Goal: Information Seeking & Learning: Check status

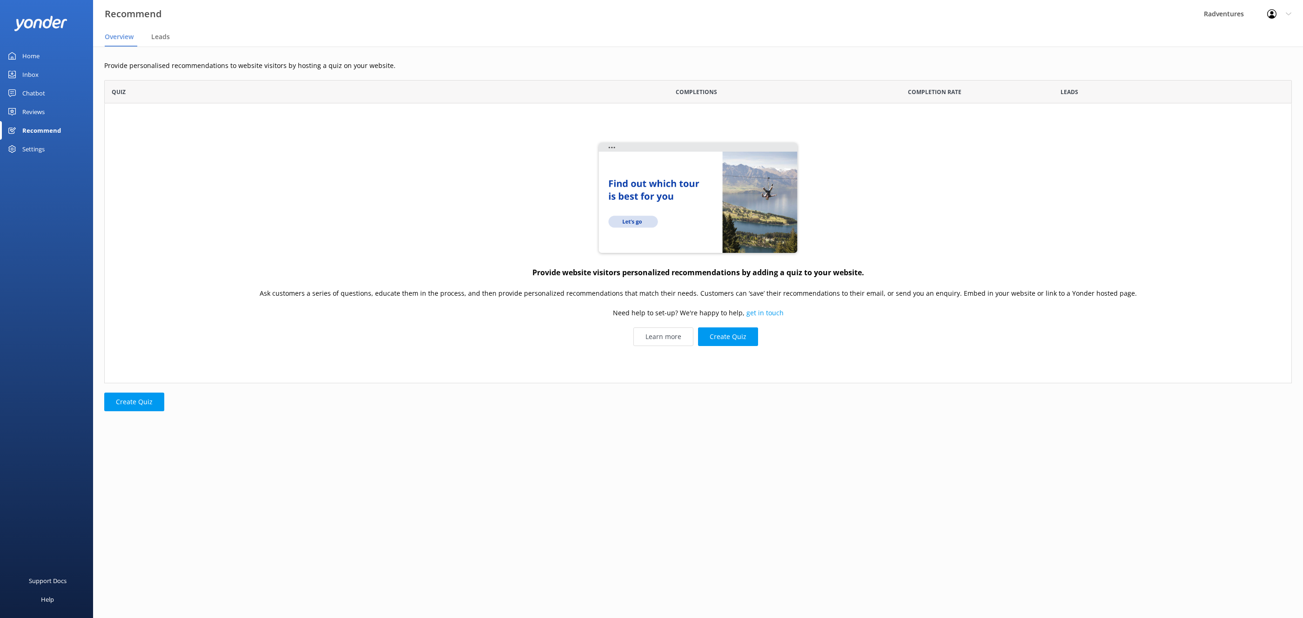
scroll to position [0, 0]
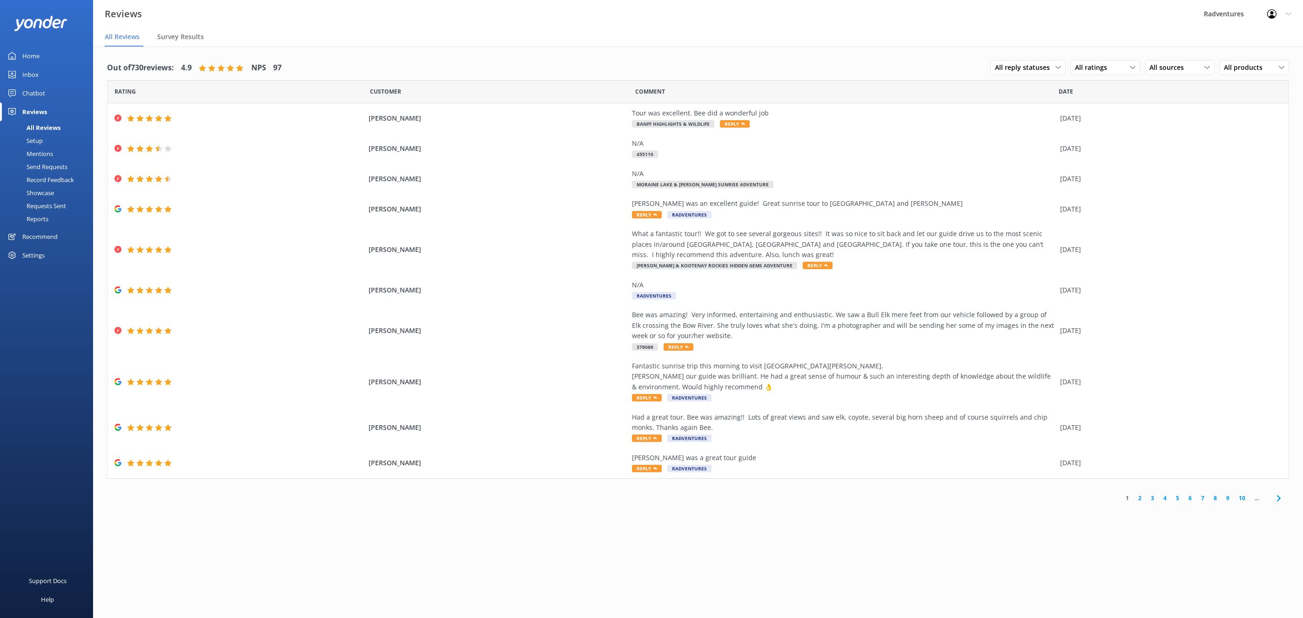
click at [1140, 499] on link "2" at bounding box center [1140, 497] width 13 height 9
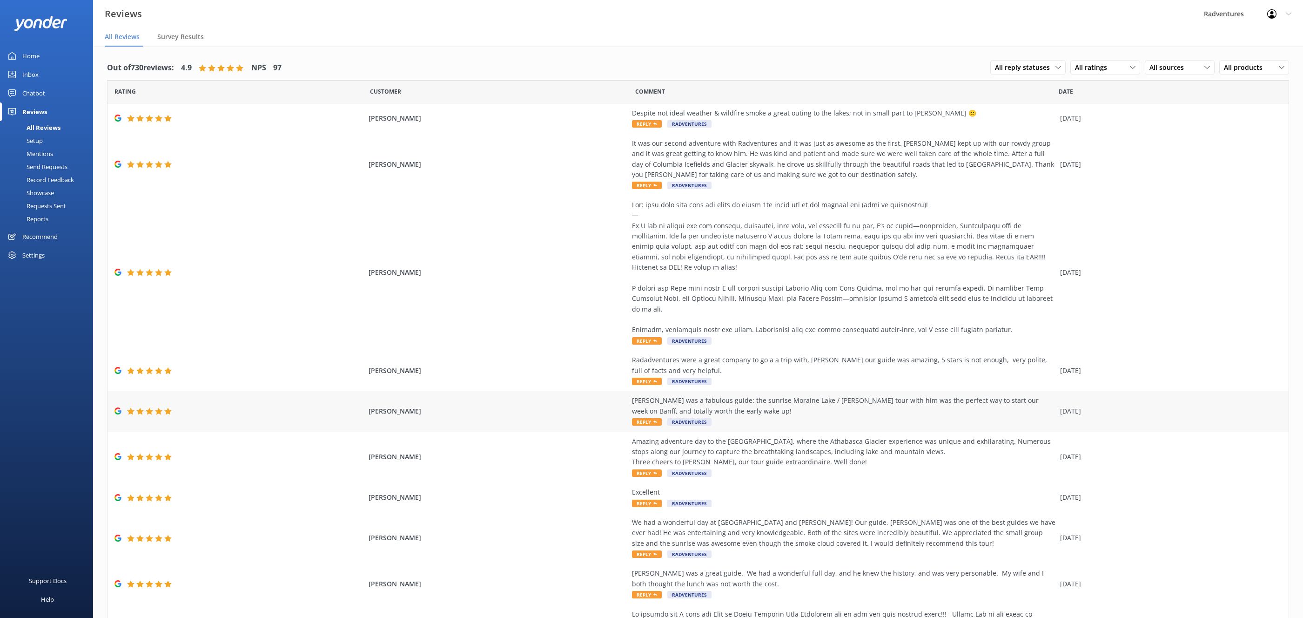
scroll to position [109, 0]
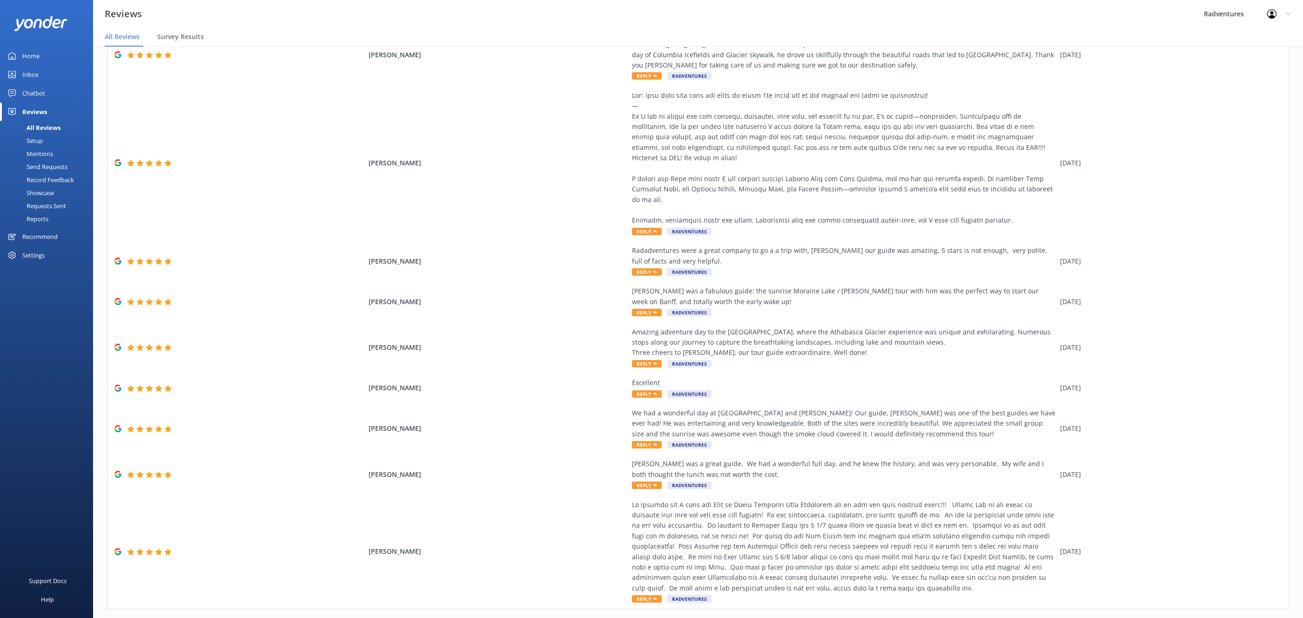
drag, startPoint x: 1130, startPoint y: 605, endPoint x: 1125, endPoint y: 599, distance: 7.6
click at [1130, 617] on link "1" at bounding box center [1127, 628] width 13 height 9
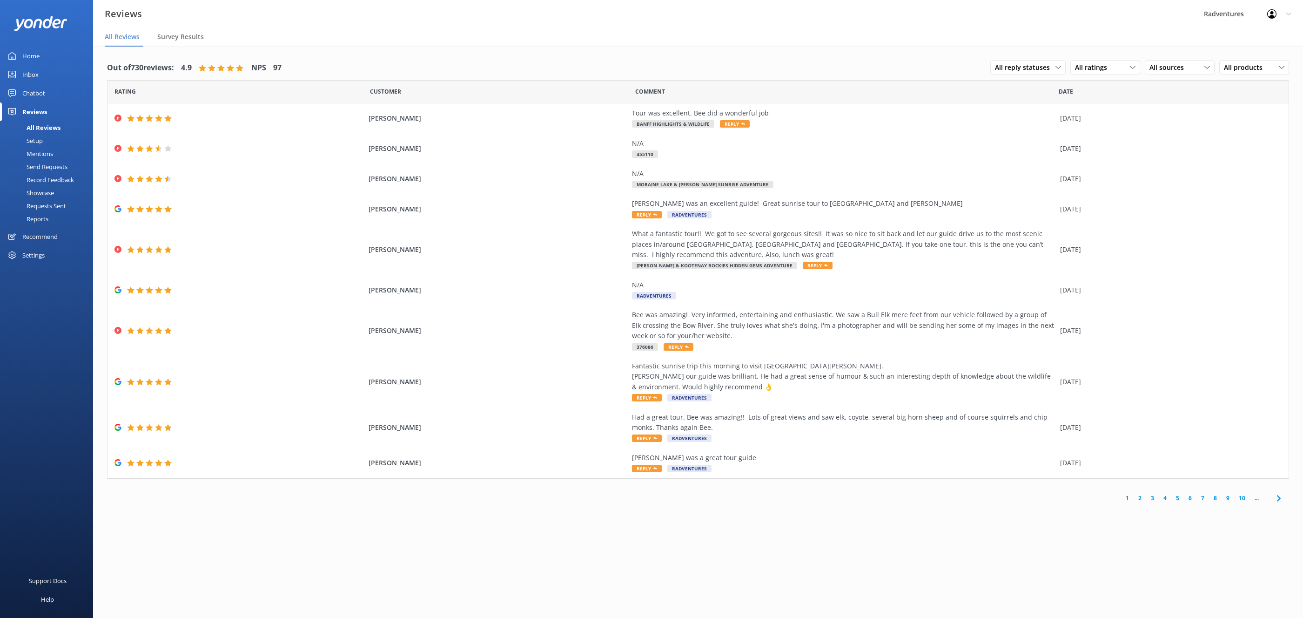
click at [39, 141] on div "Setup" at bounding box center [24, 140] width 37 height 13
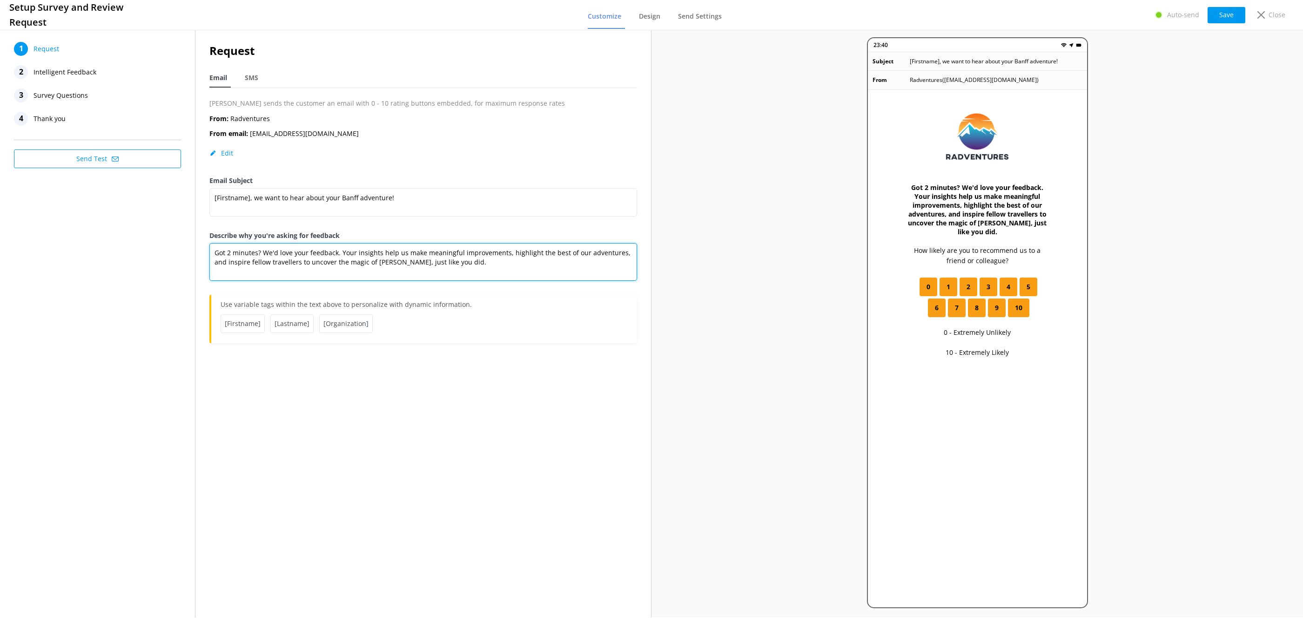
drag, startPoint x: 341, startPoint y: 251, endPoint x: 367, endPoint y: 279, distance: 37.5
click at [341, 252] on textarea "Got 2 minutes? We'd love your feedback. Your insights help us make meaningful i…" at bounding box center [423, 262] width 428 height 38
type textarea "Got 2 minutes? We'd love your feedback. Your insights help us make meaningful i…"
click at [1273, 19] on p "Close" at bounding box center [1277, 15] width 17 height 10
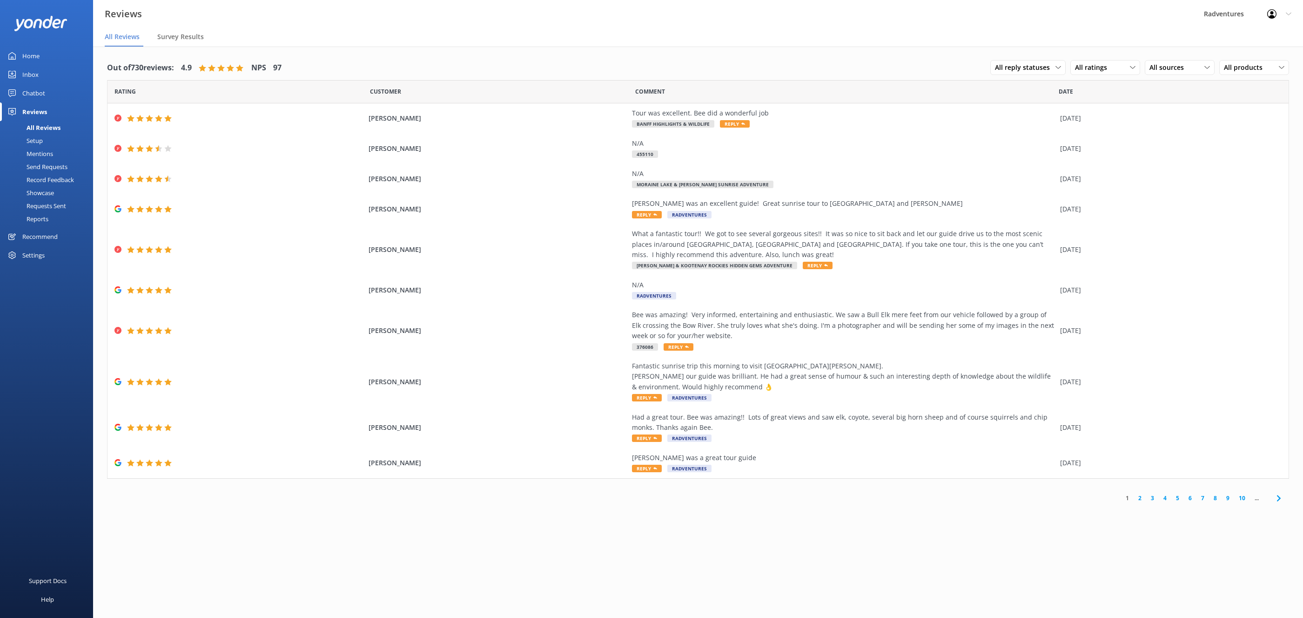
click at [32, 144] on div "Setup" at bounding box center [24, 140] width 37 height 13
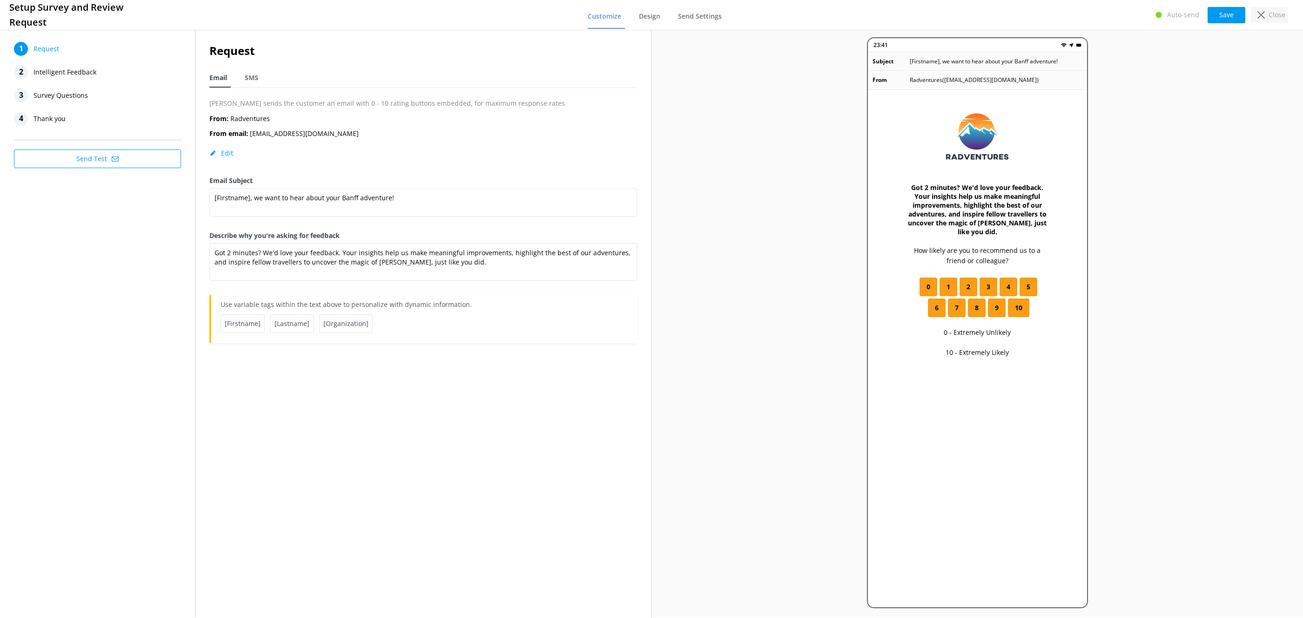
click at [1279, 15] on p "Close" at bounding box center [1277, 15] width 17 height 10
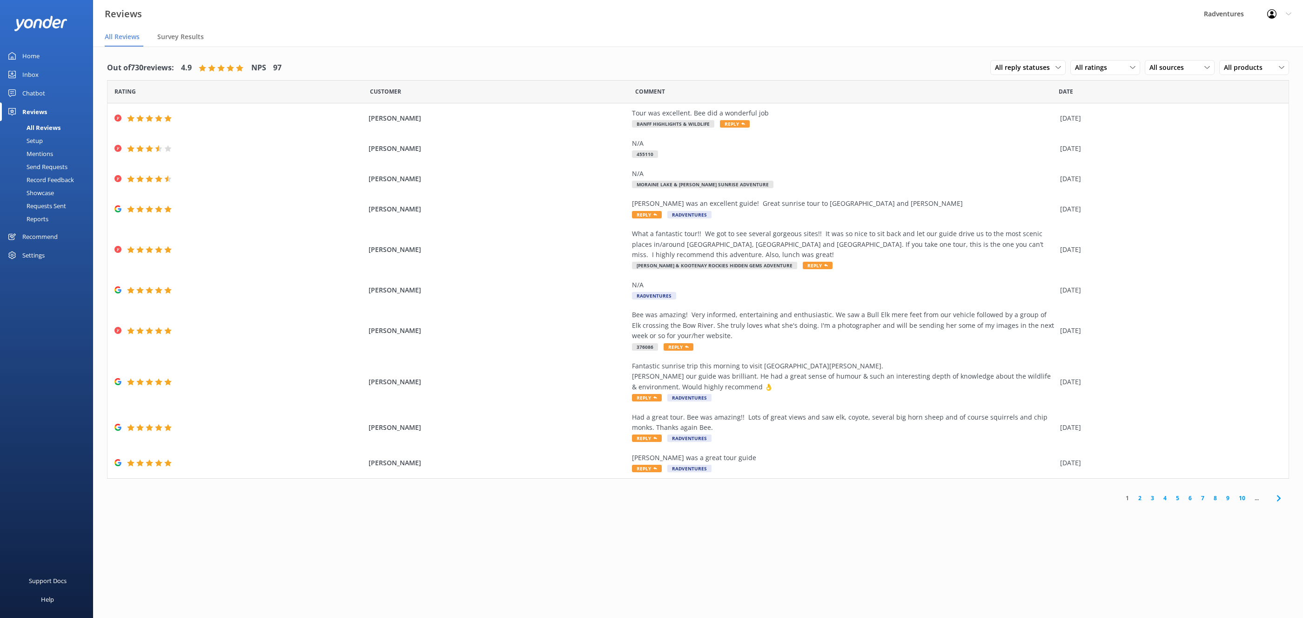
click at [41, 58] on link "Home" at bounding box center [46, 56] width 93 height 19
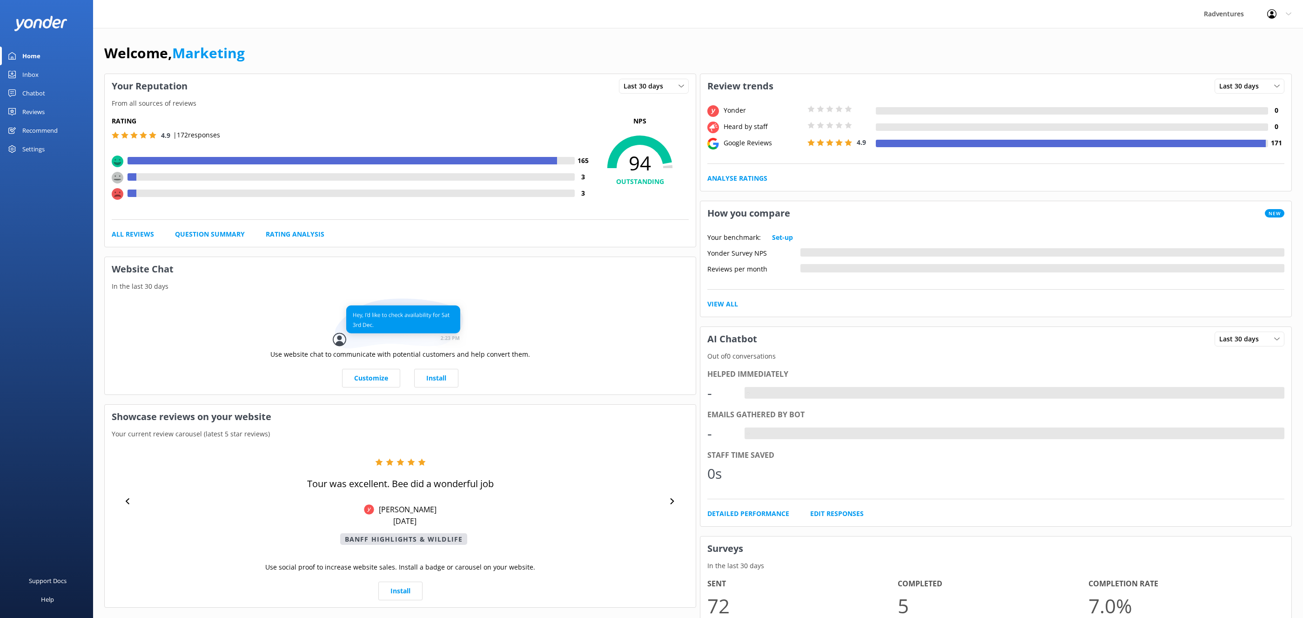
click at [44, 57] on link "Home" at bounding box center [46, 56] width 93 height 19
click at [43, 56] on link "Home" at bounding box center [46, 56] width 93 height 19
click at [36, 106] on div "Reviews" at bounding box center [33, 111] width 22 height 19
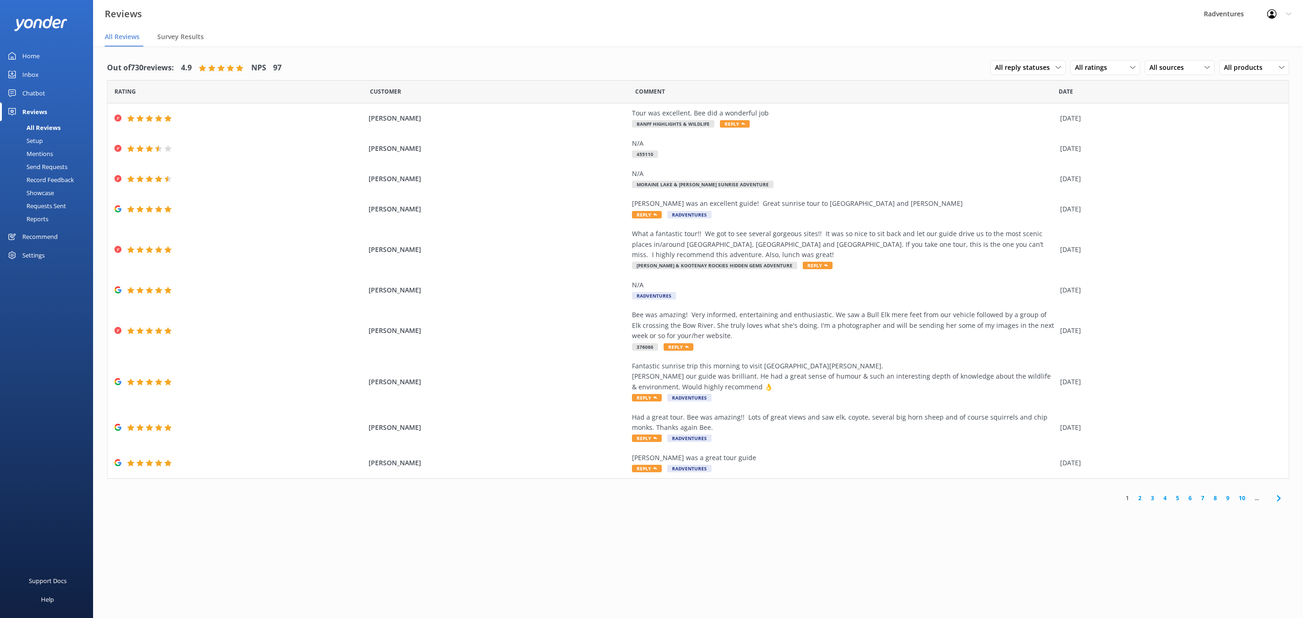
click at [1139, 500] on link "2" at bounding box center [1140, 497] width 13 height 9
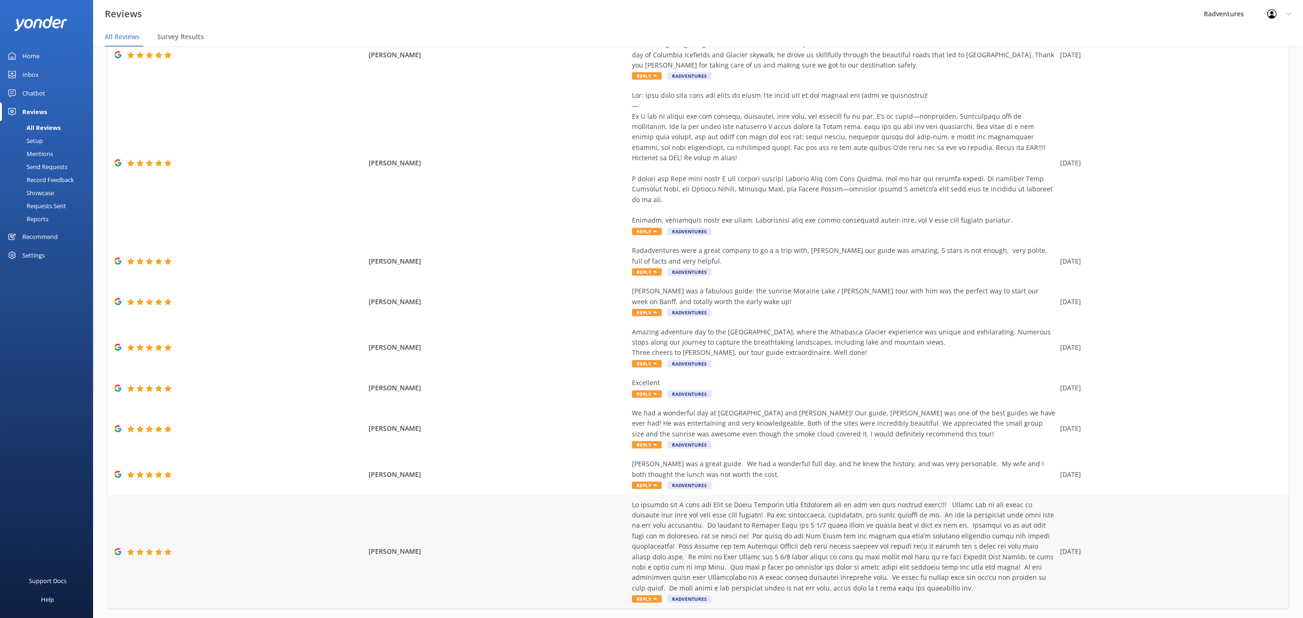
scroll to position [109, 0]
click at [1129, 617] on div "1 2 3 4 5 6 7 8 9 10 ..." at bounding box center [1193, 629] width 194 height 21
click at [1128, 617] on link "1" at bounding box center [1127, 628] width 13 height 9
